Goal: Task Accomplishment & Management: Manage account settings

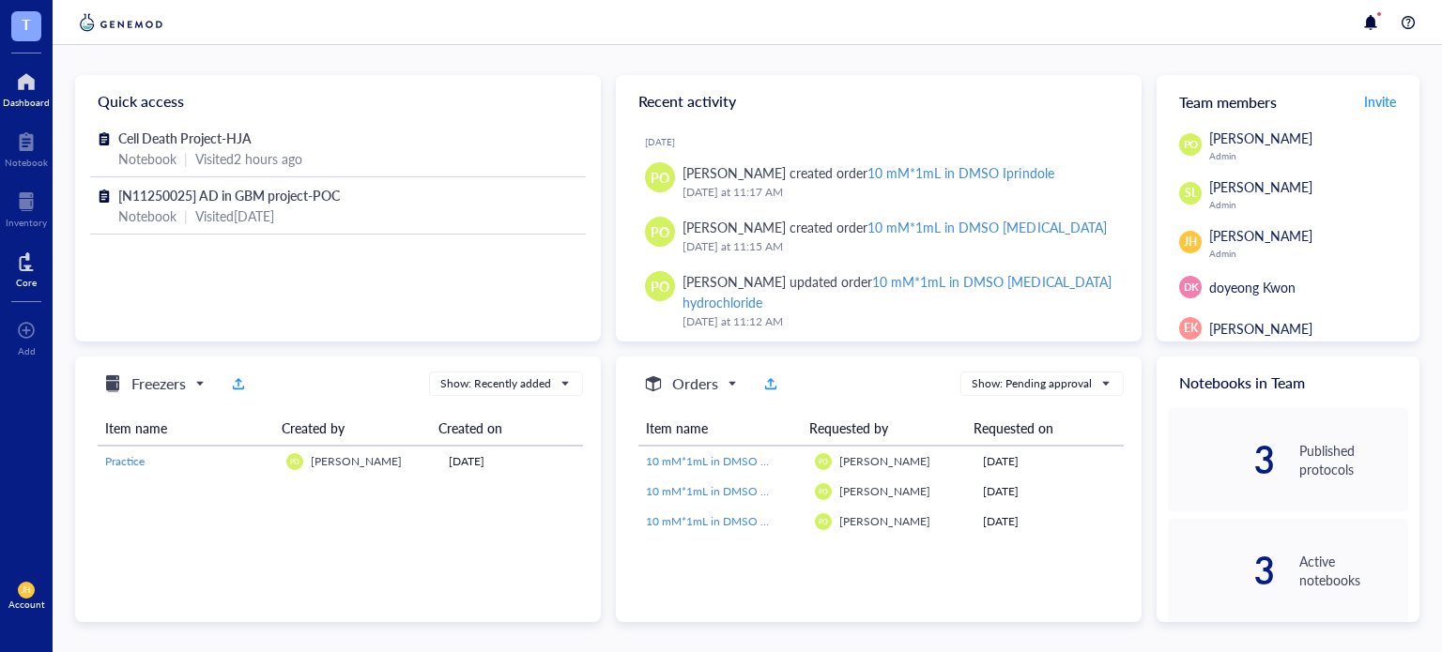
click at [40, 281] on div "Core" at bounding box center [26, 267] width 53 height 53
click at [15, 190] on div at bounding box center [26, 202] width 41 height 30
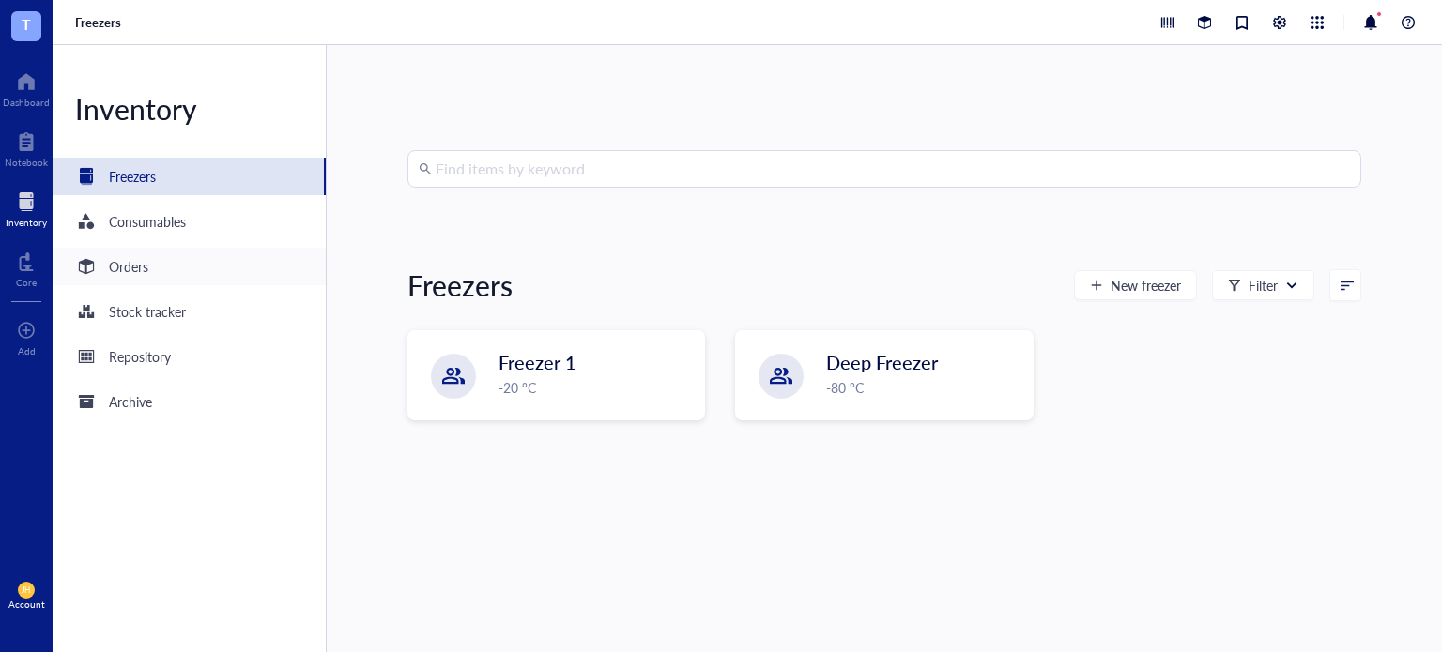
click at [173, 269] on div "Orders" at bounding box center [189, 267] width 273 height 38
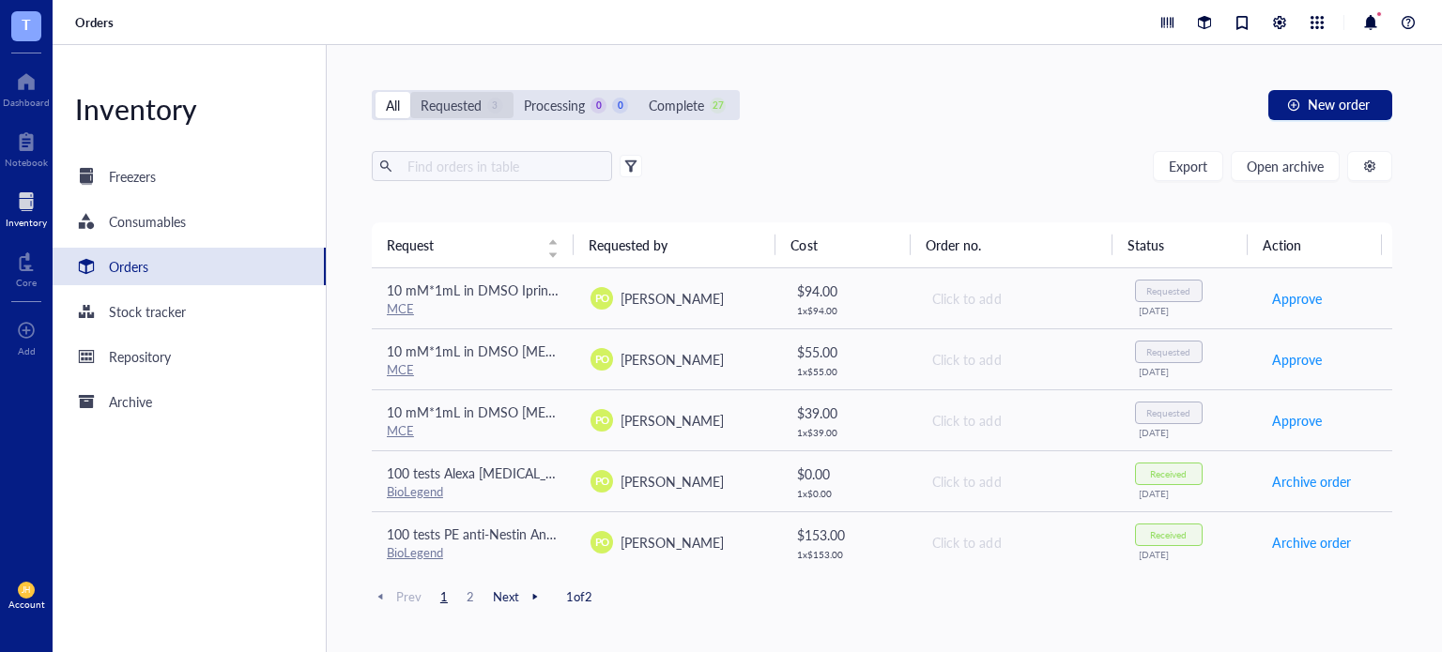
click at [433, 95] on div "Requested" at bounding box center [450, 105] width 61 height 21
click at [410, 92] on input "Requested 3" at bounding box center [410, 92] width 0 height 0
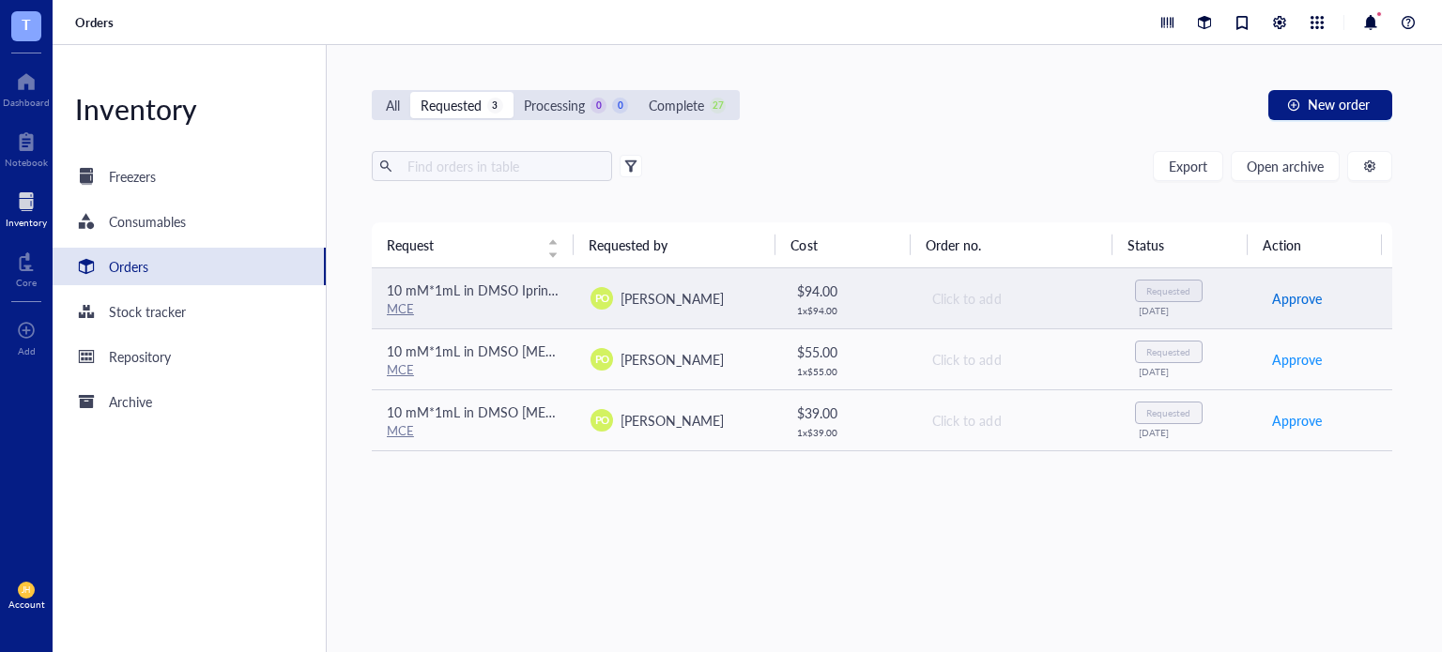
click at [1279, 299] on span "Approve" at bounding box center [1297, 298] width 50 height 21
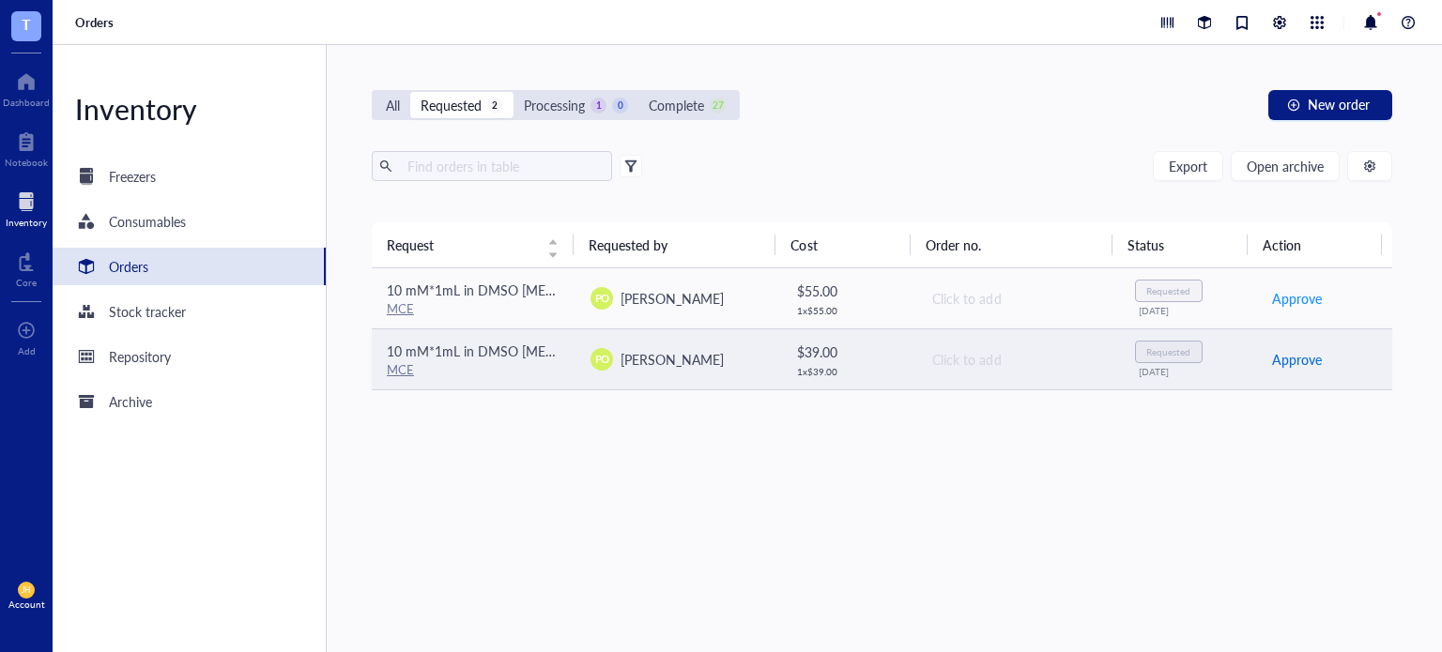
click at [1278, 364] on span "Approve" at bounding box center [1297, 359] width 50 height 21
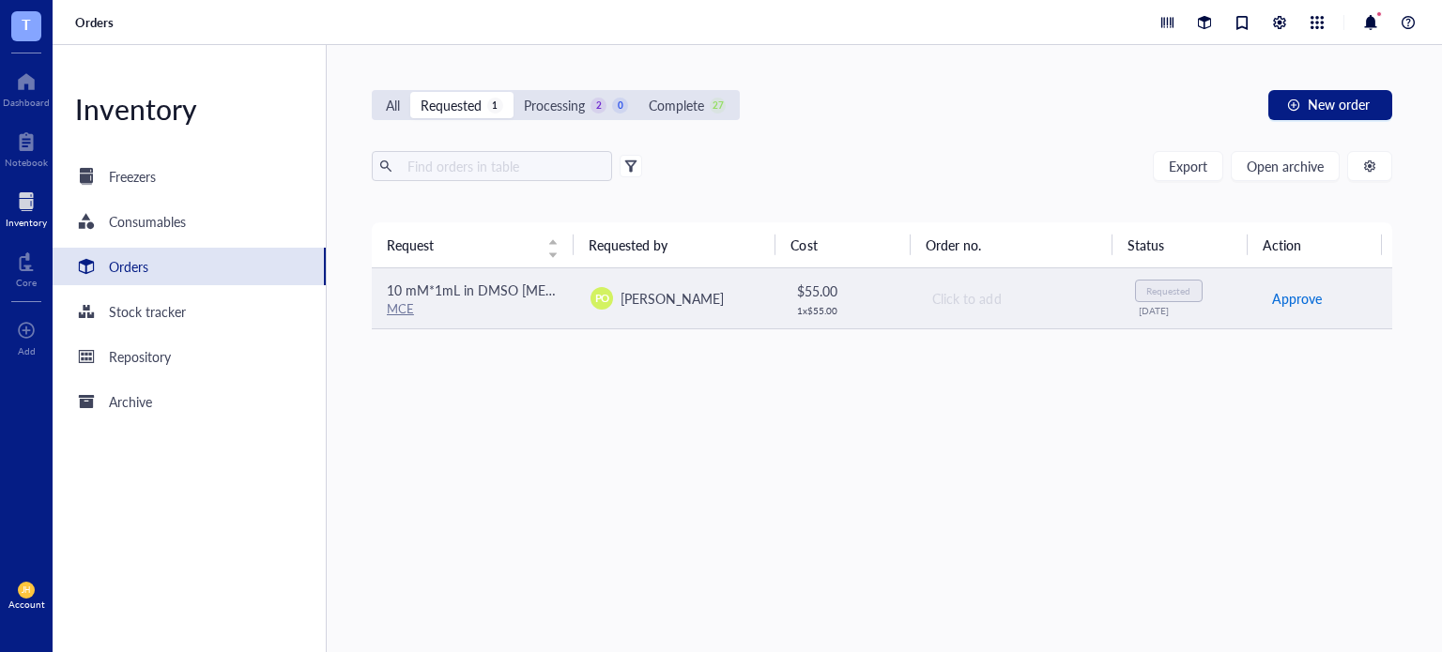
click at [1275, 303] on span "Approve" at bounding box center [1297, 298] width 50 height 21
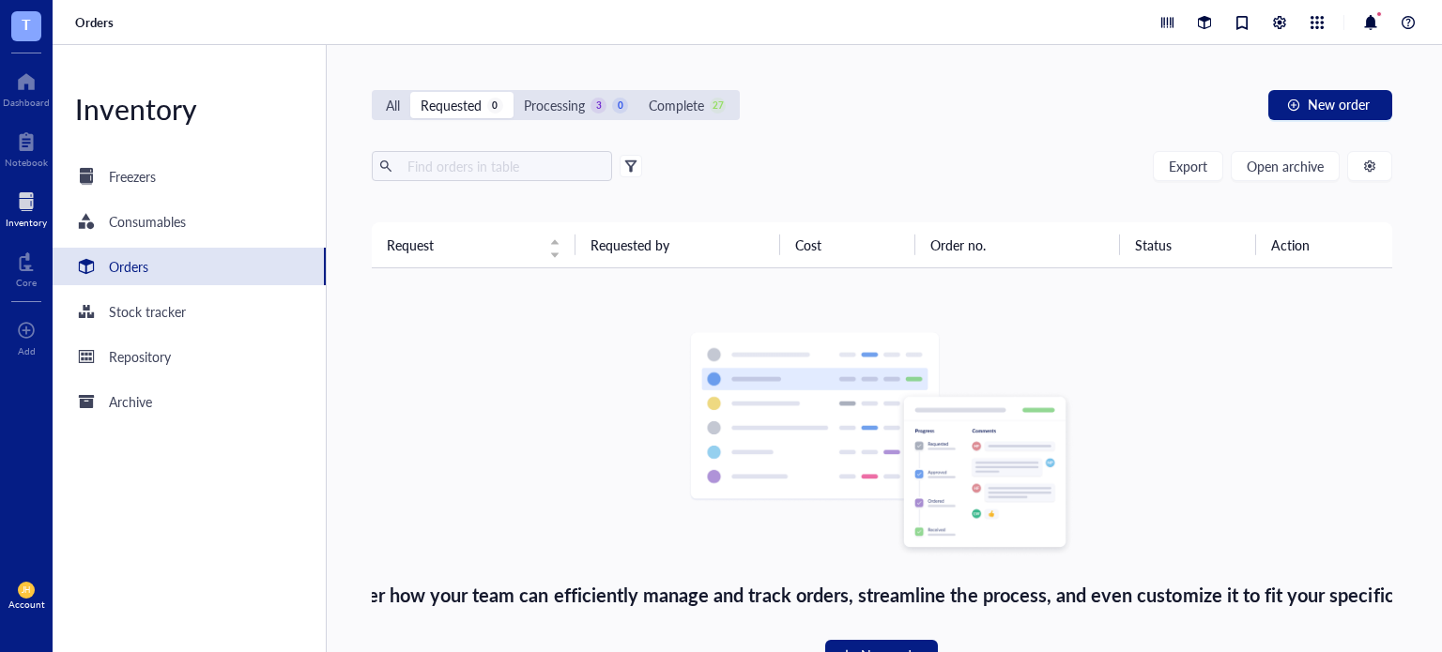
click at [567, 118] on div "All Requested 0 Processing 3 0 Complete 27" at bounding box center [556, 105] width 368 height 30
click at [533, 112] on div "Processing" at bounding box center [554, 105] width 61 height 21
click at [513, 92] on input "Processing 3 0" at bounding box center [513, 92] width 0 height 0
